Goal: Task Accomplishment & Management: Manage account settings

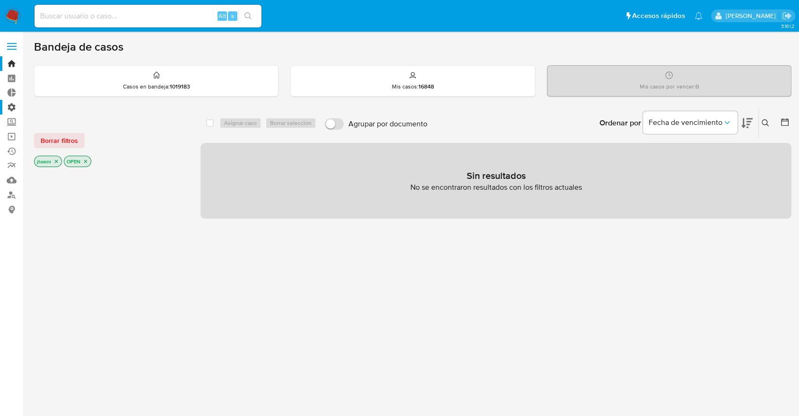
click at [12, 112] on label "Administración" at bounding box center [56, 107] width 113 height 15
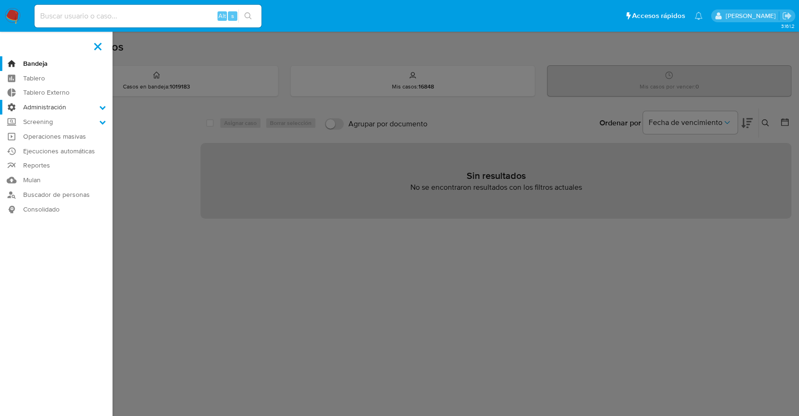
click at [0, 0] on input "Administración" at bounding box center [0, 0] width 0 height 0
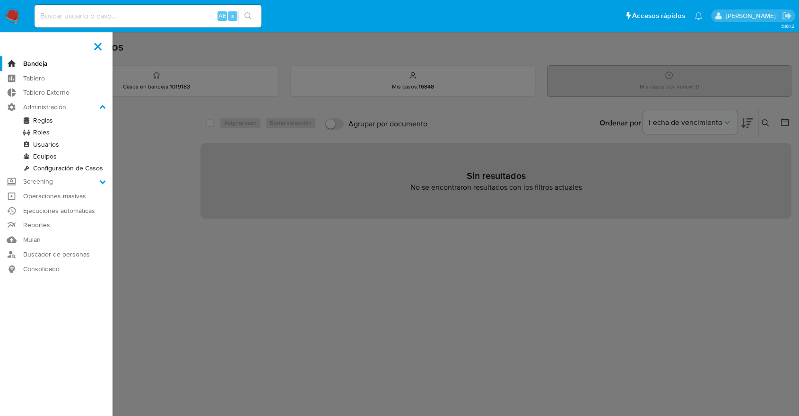
click at [42, 145] on link "Usuarios" at bounding box center [56, 145] width 113 height 12
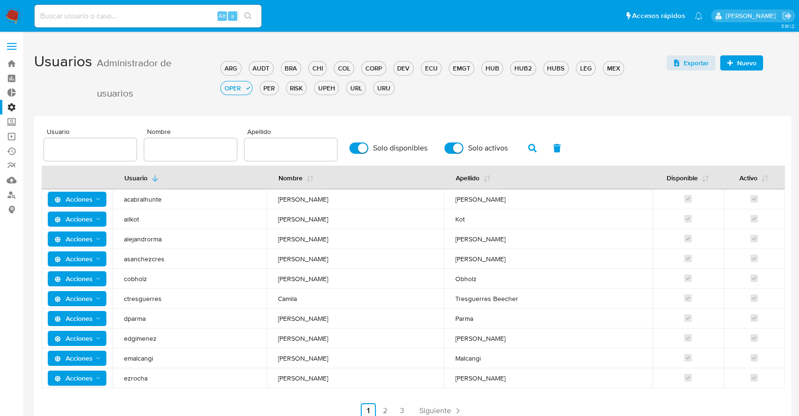
click at [738, 64] on span "Nuevo" at bounding box center [746, 62] width 19 height 15
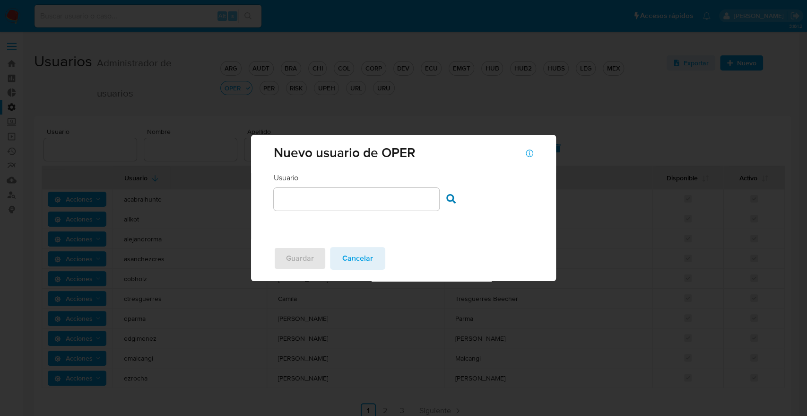
click at [332, 199] on input "text" at bounding box center [357, 199] width 166 height 12
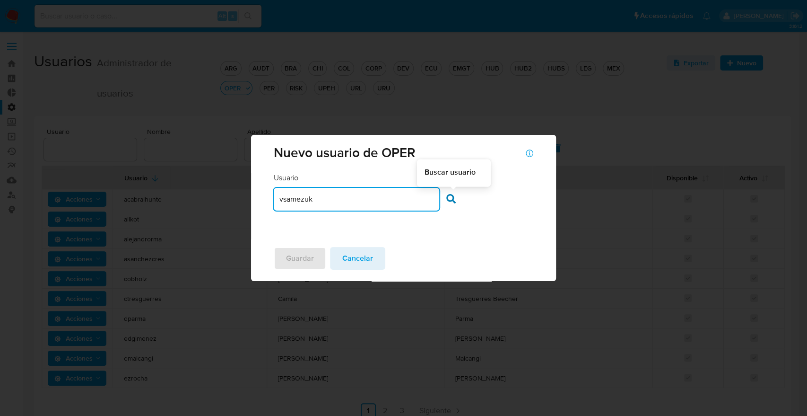
type input "vsamezuk"
click at [455, 200] on icon at bounding box center [450, 198] width 9 height 9
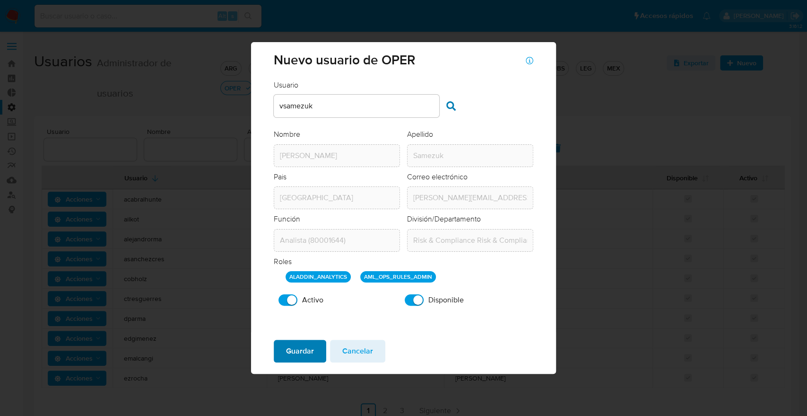
click at [306, 351] on span "Guardar" at bounding box center [300, 351] width 28 height 21
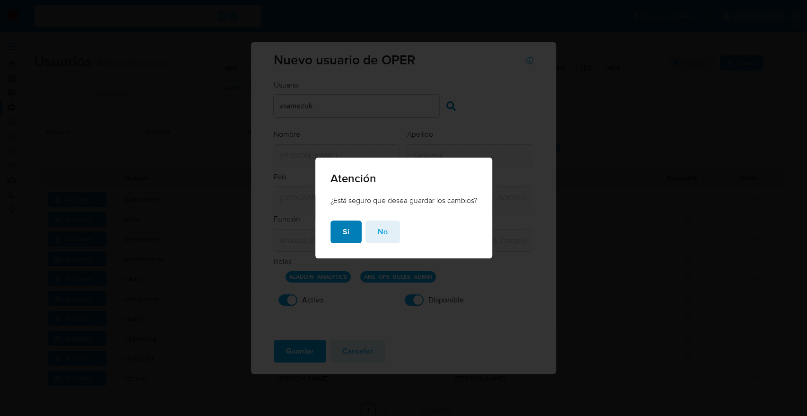
click at [345, 227] on span "Si" at bounding box center [346, 231] width 7 height 21
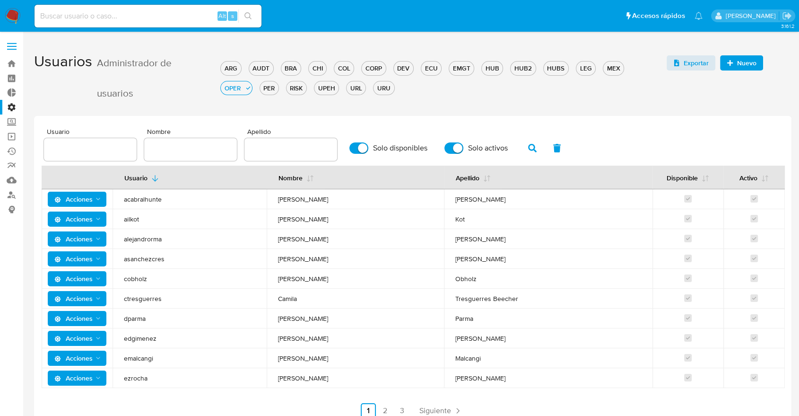
click at [0, 288] on aside "Bandeja Tablero Tablero Externo Administración Reglas Roles Usuarios Equipos Co…" at bounding box center [11, 233] width 23 height 466
click at [203, 152] on input "text" at bounding box center [190, 149] width 93 height 12
type input "vladi"
click at [521, 149] on button "button" at bounding box center [532, 148] width 25 height 23
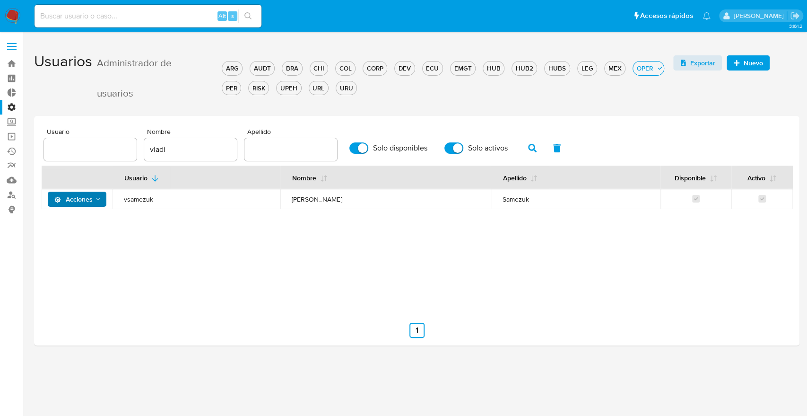
click at [95, 202] on icon "Acciones" at bounding box center [99, 199] width 8 height 8
click at [86, 219] on button "Detalle" at bounding box center [78, 222] width 85 height 23
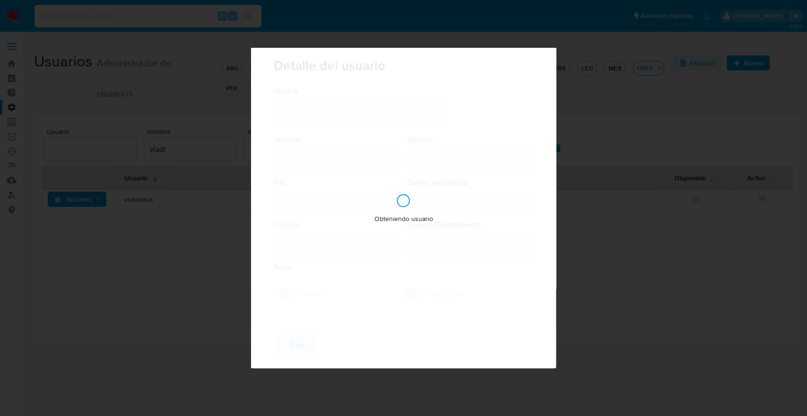
type input "[PERSON_NAME]"
type input "Samezuk"
type input "[GEOGRAPHIC_DATA]"
type input "[PERSON_NAME][EMAIL_ADDRESS][DOMAIN_NAME]"
type input "Analista (80001644)"
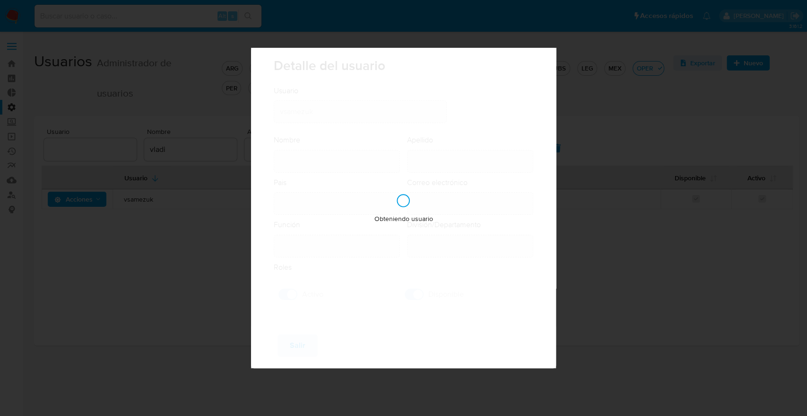
type input "Risk & Compliance Risk & Compliance Operations"
checkbox input "true"
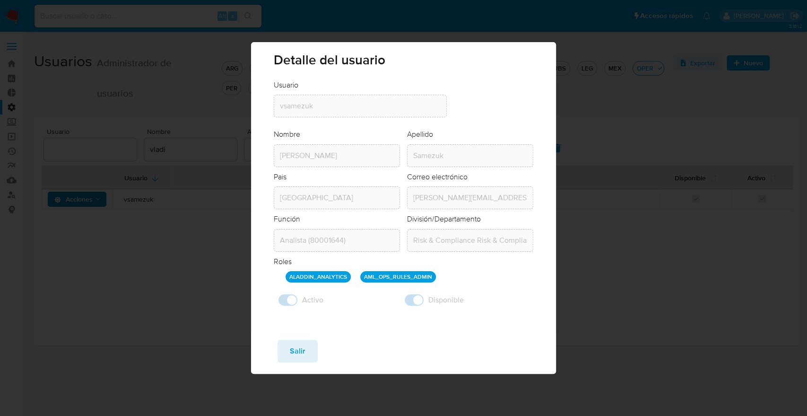
click at [0, 266] on div "Detalle del usuario Usuario Usuario vsamezuk Nombre Nombre [PERSON_NAME] Apelli…" at bounding box center [403, 208] width 807 height 416
click at [283, 332] on div "Guardar Salir" at bounding box center [403, 353] width 305 height 42
click at [291, 341] on span "Salir" at bounding box center [298, 351] width 16 height 21
checkbox input "false"
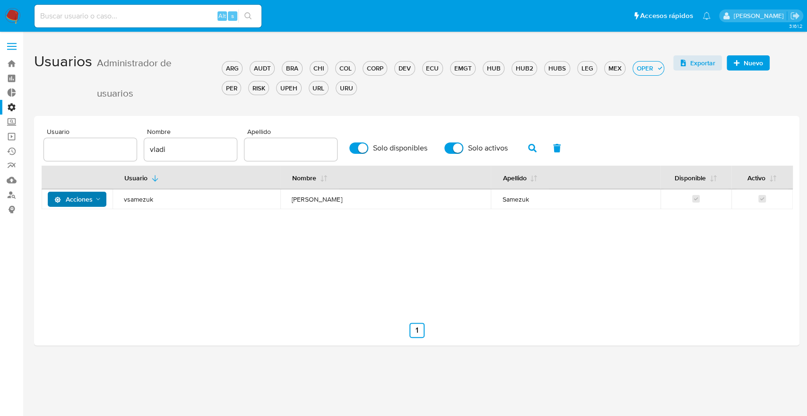
click at [90, 241] on div "Usuario Nombre Apellido Disponible Activo Acciones vsamezuk [PERSON_NAME]" at bounding box center [417, 237] width 751 height 142
click at [208, 156] on div "vladi" at bounding box center [190, 149] width 93 height 23
click at [205, 153] on input "vladi" at bounding box center [190, 149] width 93 height 12
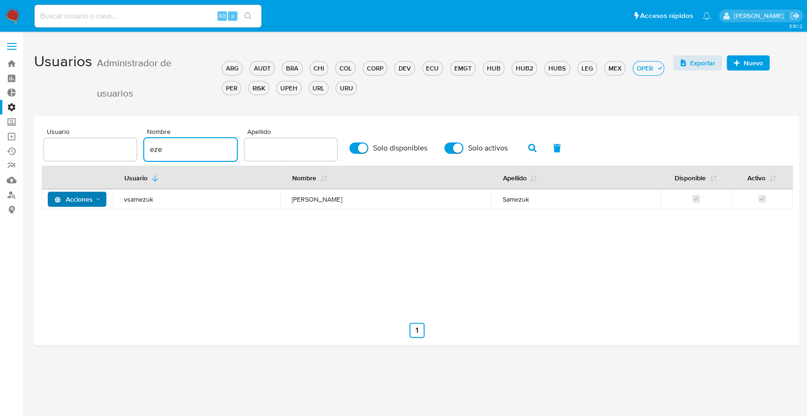
type input "eze"
click at [534, 150] on icon "button" at bounding box center [532, 148] width 9 height 9
click at [73, 201] on span "Acciones" at bounding box center [73, 199] width 38 height 15
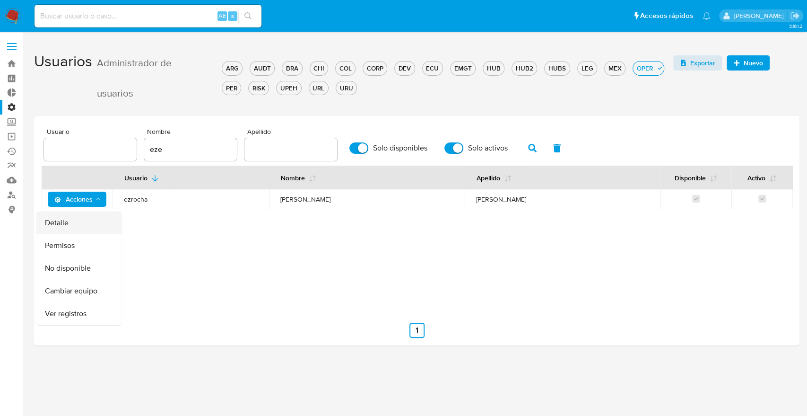
click at [71, 221] on button "Detalle" at bounding box center [78, 222] width 85 height 23
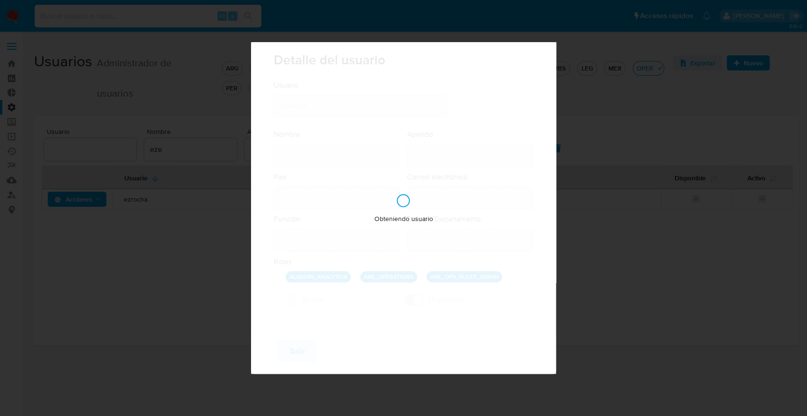
type input "[PERSON_NAME]"
type input "[GEOGRAPHIC_DATA]"
type input "[EMAIL_ADDRESS][PERSON_NAME][DOMAIN_NAME]"
type input "Analista Semi Senior (80001643)"
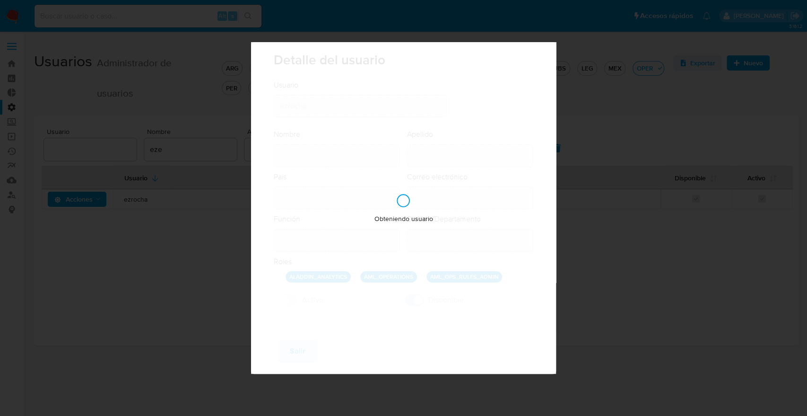
type input "Risk & Compliance Risk & Compliance Operations"
checkbox input "true"
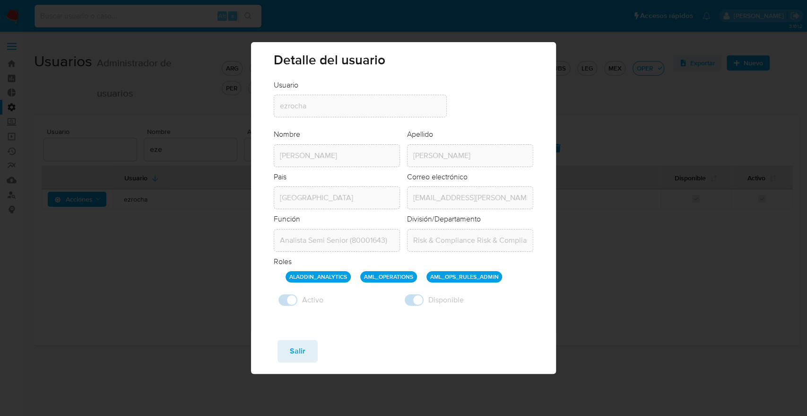
click at [291, 369] on div "Guardar Salir" at bounding box center [403, 353] width 305 height 42
click at [295, 363] on div "Guardar Salir" at bounding box center [403, 353] width 305 height 42
click at [291, 351] on span "Salir" at bounding box center [298, 351] width 16 height 21
checkbox input "false"
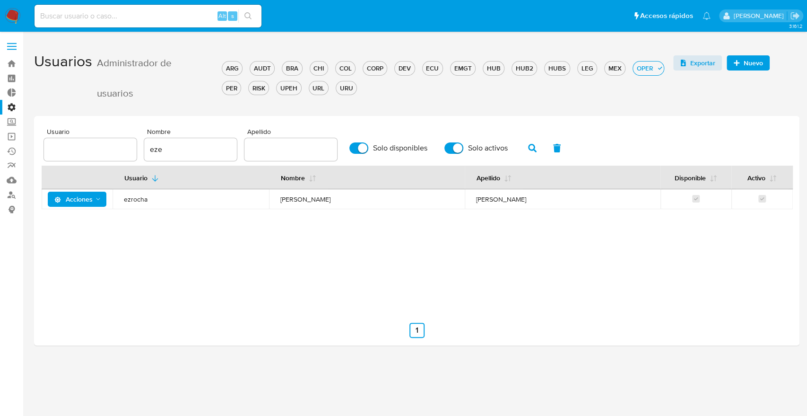
click at [184, 143] on input "eze" at bounding box center [190, 149] width 93 height 12
type input "vladi"
click at [529, 149] on icon "button" at bounding box center [532, 148] width 9 height 9
click at [89, 207] on td "Acciones" at bounding box center [77, 199] width 71 height 20
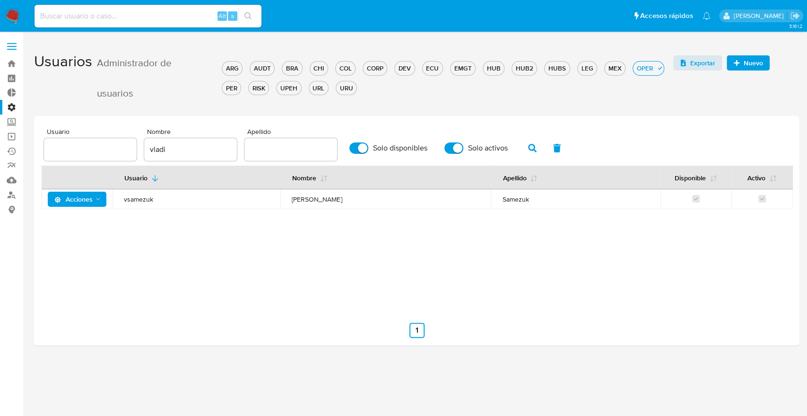
click at [87, 200] on span "Acciones" at bounding box center [73, 199] width 38 height 15
click at [98, 224] on button "Detalle" at bounding box center [78, 222] width 85 height 23
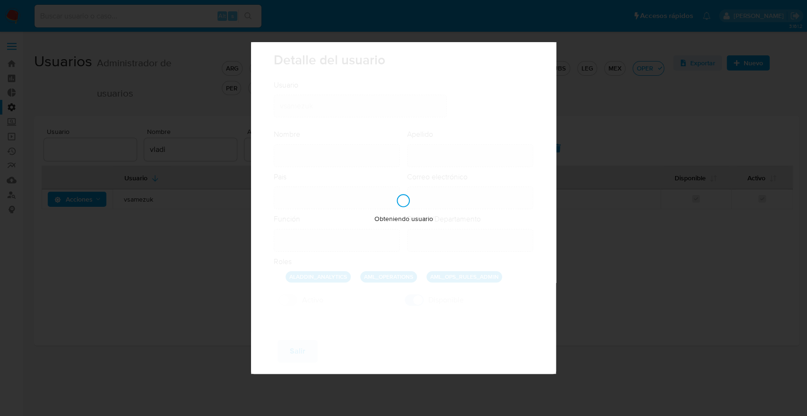
type input "[PERSON_NAME]"
type input "Samezuk"
type input "[GEOGRAPHIC_DATA]"
type input "[PERSON_NAME][EMAIL_ADDRESS][DOMAIN_NAME]"
type input "Analista (80001644)"
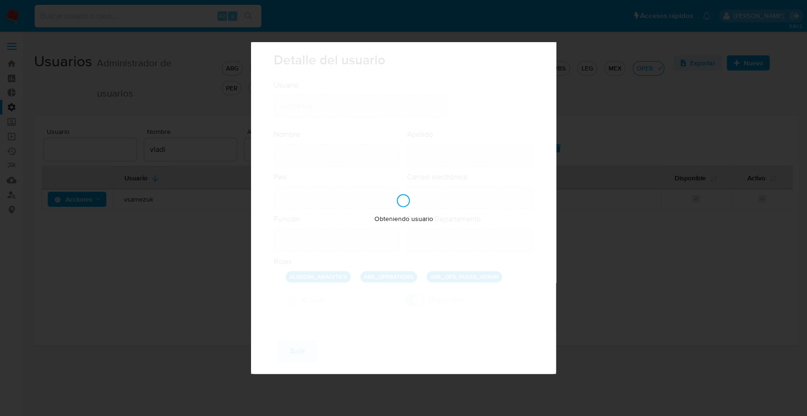
type input "Risk & Compliance Risk & Compliance Operations"
checkbox input "true"
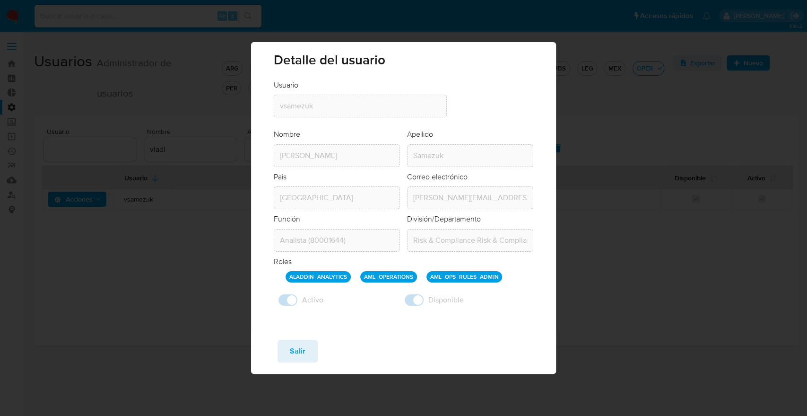
click at [1, 266] on div "Detalle del usuario Usuario Usuario vsamezuk Nombre Nombre [PERSON_NAME] Apelli…" at bounding box center [403, 208] width 807 height 416
